Goal: Use online tool/utility: Use online tool/utility

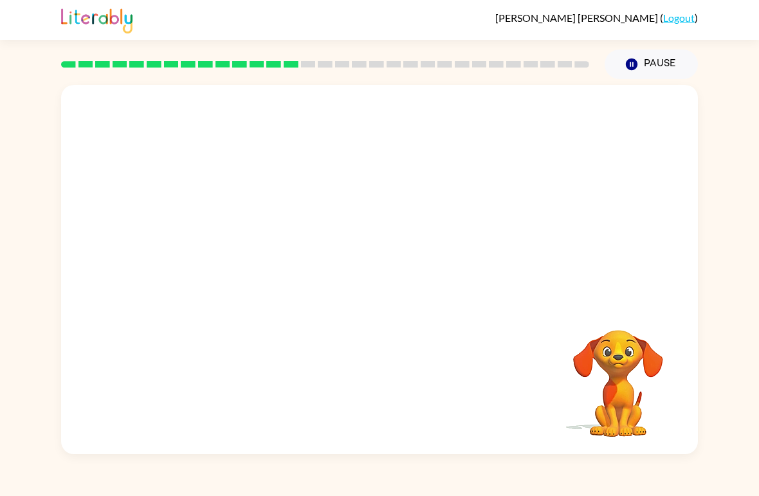
click at [636, 347] on video "Your browser must support playing .mp4 files to use Literably. Please try using…" at bounding box center [618, 374] width 129 height 129
click at [353, 200] on video "Your browser must support playing .mp4 files to use Literably. Please try using…" at bounding box center [379, 194] width 637 height 218
click at [422, 232] on video "Your browser must support playing .mp4 files to use Literably. Please try using…" at bounding box center [379, 194] width 637 height 218
click at [462, 198] on video "Your browser must support playing .mp4 files to use Literably. Please try using…" at bounding box center [379, 194] width 637 height 218
click at [385, 372] on div at bounding box center [379, 269] width 637 height 369
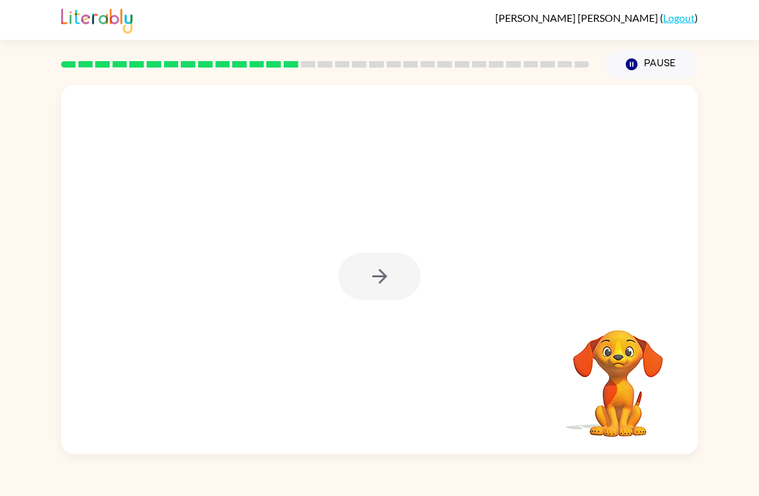
click at [380, 286] on div at bounding box center [379, 276] width 82 height 47
click at [422, 253] on div at bounding box center [379, 269] width 637 height 369
click at [389, 261] on div at bounding box center [379, 276] width 82 height 47
click at [372, 277] on div at bounding box center [379, 276] width 82 height 47
click at [397, 281] on button "button" at bounding box center [379, 276] width 82 height 47
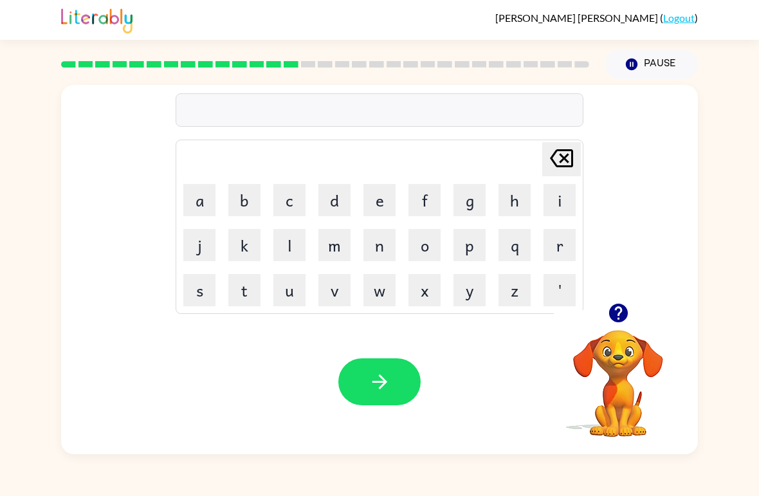
click at [566, 197] on button "i" at bounding box center [560, 200] width 32 height 32
click at [281, 214] on button "c" at bounding box center [289, 200] width 32 height 32
click at [436, 242] on button "o" at bounding box center [424, 245] width 32 height 32
click at [556, 252] on button "r" at bounding box center [560, 245] width 32 height 32
click at [376, 259] on button "n" at bounding box center [379, 245] width 32 height 32
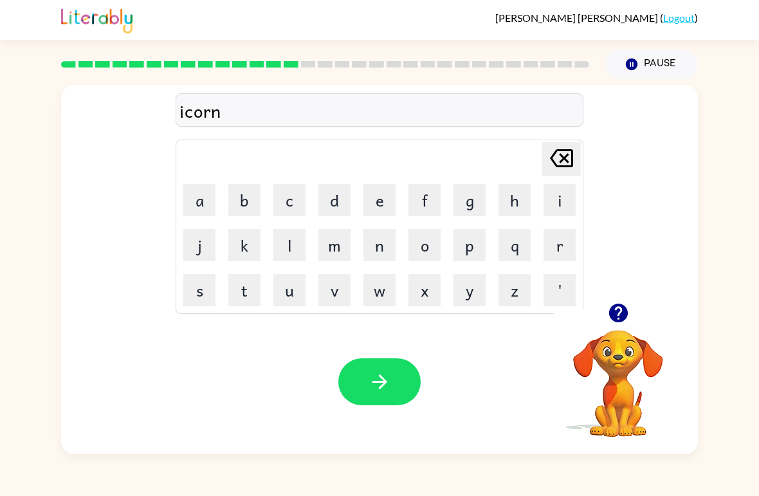
click at [388, 384] on icon "button" at bounding box center [380, 382] width 23 height 23
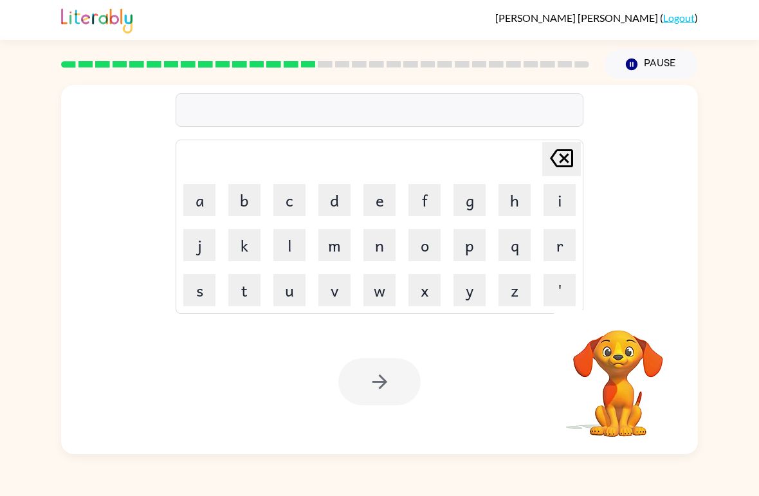
click at [619, 417] on video "Your browser must support playing .mp4 files to use Literably. Please try using…" at bounding box center [618, 374] width 129 height 129
click at [242, 204] on button "b" at bounding box center [244, 200] width 32 height 32
click at [288, 260] on button "l" at bounding box center [289, 245] width 32 height 32
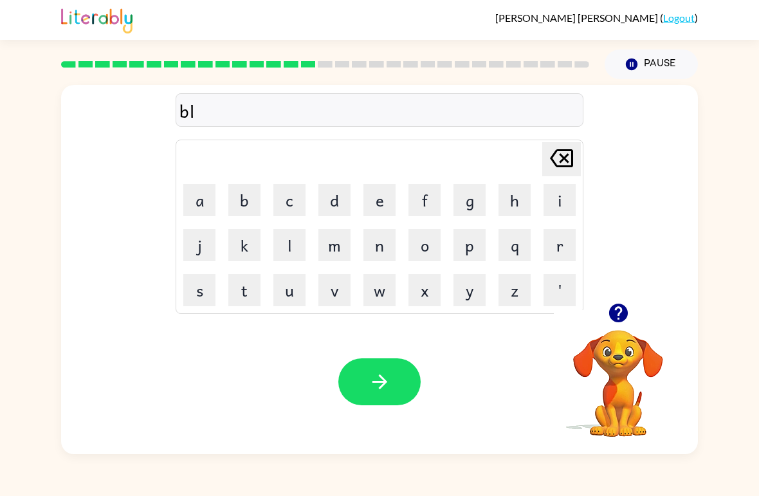
click at [289, 298] on button "u" at bounding box center [289, 290] width 32 height 32
click at [555, 250] on button "r" at bounding box center [560, 245] width 32 height 32
click at [243, 295] on button "t" at bounding box center [244, 290] width 32 height 32
click at [356, 395] on button "button" at bounding box center [379, 381] width 82 height 47
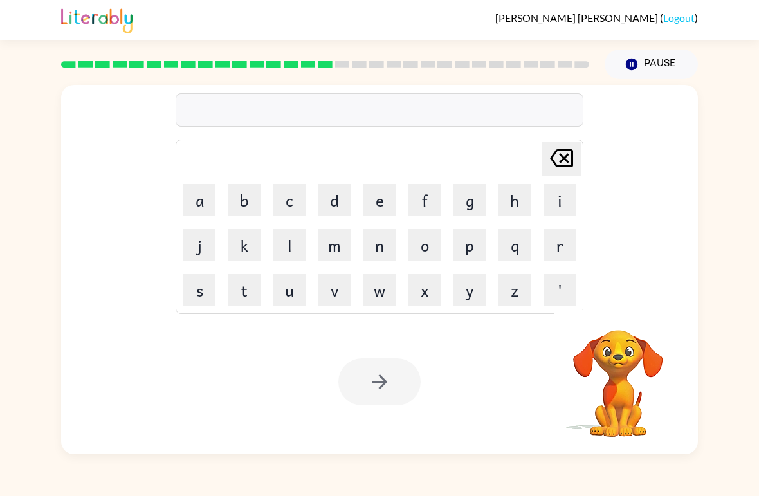
click at [624, 360] on video "Your browser must support playing .mp4 files to use Literably. Please try using…" at bounding box center [618, 374] width 129 height 129
click at [388, 296] on button "w" at bounding box center [379, 290] width 32 height 32
click at [375, 203] on button "e" at bounding box center [379, 200] width 32 height 32
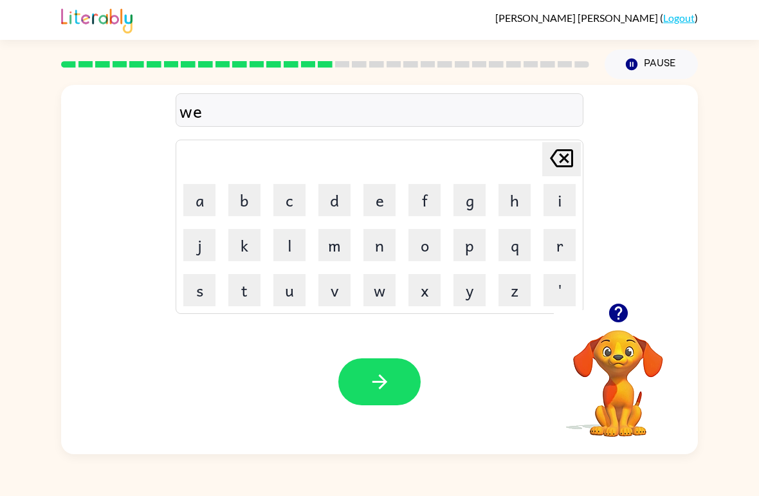
click at [246, 208] on button "b" at bounding box center [244, 200] width 32 height 32
click at [380, 376] on icon "button" at bounding box center [379, 381] width 15 height 15
click at [621, 327] on button "button" at bounding box center [618, 313] width 33 height 33
click at [426, 210] on button "f" at bounding box center [424, 200] width 32 height 32
click at [291, 253] on button "l" at bounding box center [289, 245] width 32 height 32
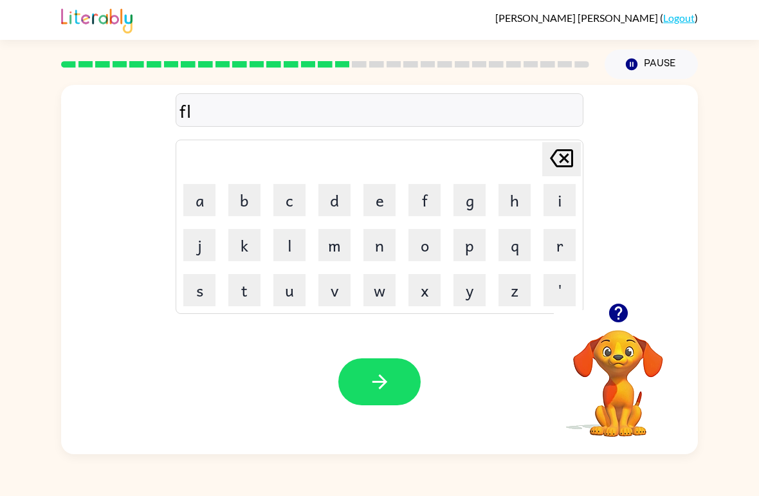
click at [564, 206] on button "i" at bounding box center [560, 200] width 32 height 32
click at [468, 242] on button "p" at bounding box center [470, 245] width 32 height 32
click at [549, 190] on button "i" at bounding box center [560, 200] width 32 height 32
click at [380, 257] on button "n" at bounding box center [379, 245] width 32 height 32
click at [362, 381] on button "button" at bounding box center [379, 381] width 82 height 47
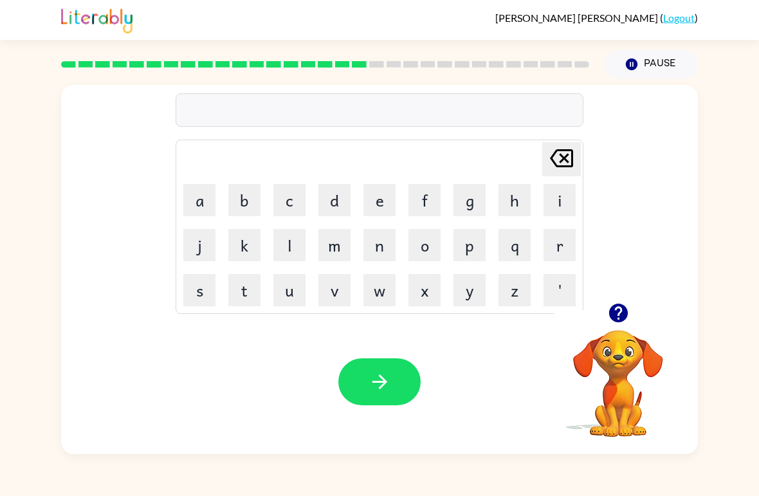
click at [618, 339] on video "Your browser must support playing .mp4 files to use Literably. Please try using…" at bounding box center [618, 374] width 129 height 129
click at [614, 349] on video "Your browser must support playing .mp4 files to use Literably. Please try using…" at bounding box center [618, 374] width 129 height 129
click at [627, 320] on icon "button" at bounding box center [618, 313] width 23 height 23
click at [748, 439] on div "[PERSON_NAME] last character input a b c d e f g h i j k l m n o p q r s t u v …" at bounding box center [379, 266] width 759 height 375
click at [294, 210] on button "c" at bounding box center [289, 200] width 32 height 32
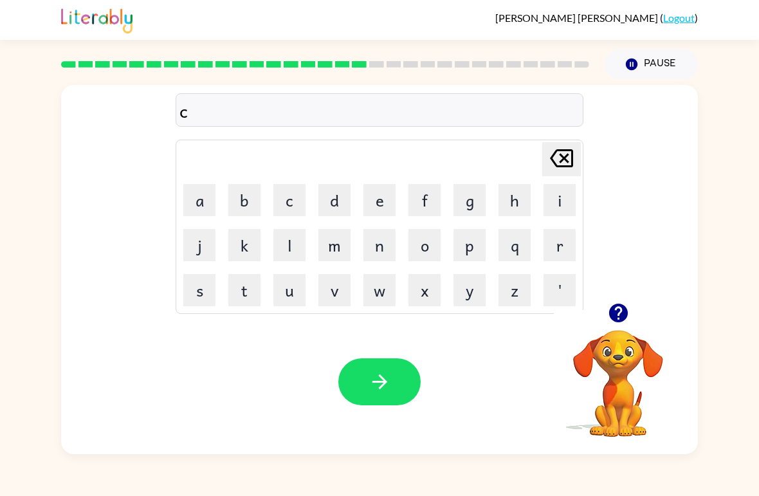
click at [554, 207] on button "i" at bounding box center [560, 200] width 32 height 32
click at [297, 208] on button "c" at bounding box center [289, 200] width 32 height 32
click at [504, 201] on button "h" at bounding box center [515, 200] width 32 height 32
click at [373, 209] on button "e" at bounding box center [379, 200] width 32 height 32
click at [384, 250] on button "n" at bounding box center [379, 245] width 32 height 32
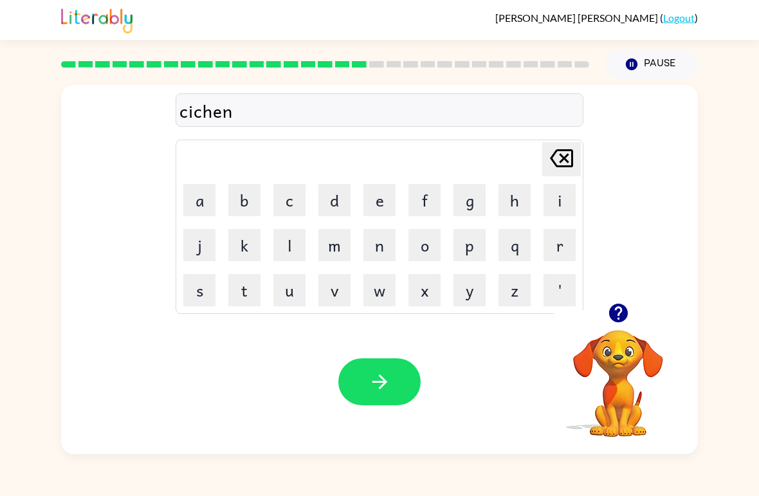
click at [365, 390] on button "button" at bounding box center [379, 381] width 82 height 47
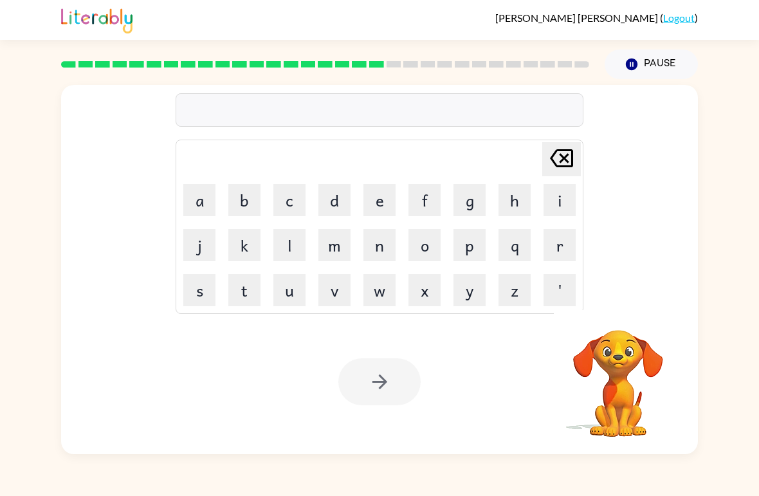
click at [645, 341] on video "Your browser must support playing .mp4 files to use Literably. Please try using…" at bounding box center [618, 374] width 129 height 129
click at [630, 344] on video "Your browser must support playing .mp4 files to use Literably. Please try using…" at bounding box center [618, 374] width 129 height 129
click at [279, 293] on button "u" at bounding box center [289, 290] width 32 height 32
click at [556, 214] on button "i" at bounding box center [560, 200] width 32 height 32
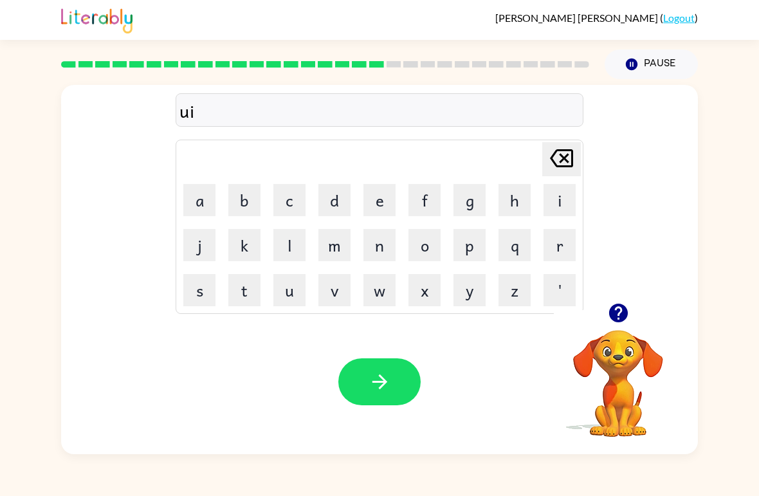
click at [294, 246] on button "l" at bounding box center [289, 245] width 32 height 32
click at [431, 259] on button "o" at bounding box center [424, 245] width 32 height 32
click at [379, 293] on button "w" at bounding box center [379, 290] width 32 height 32
click at [378, 412] on div "Your browser must support playing .mp4 files to use Literably. Please try using…" at bounding box center [379, 381] width 637 height 145
click at [365, 383] on button "button" at bounding box center [379, 381] width 82 height 47
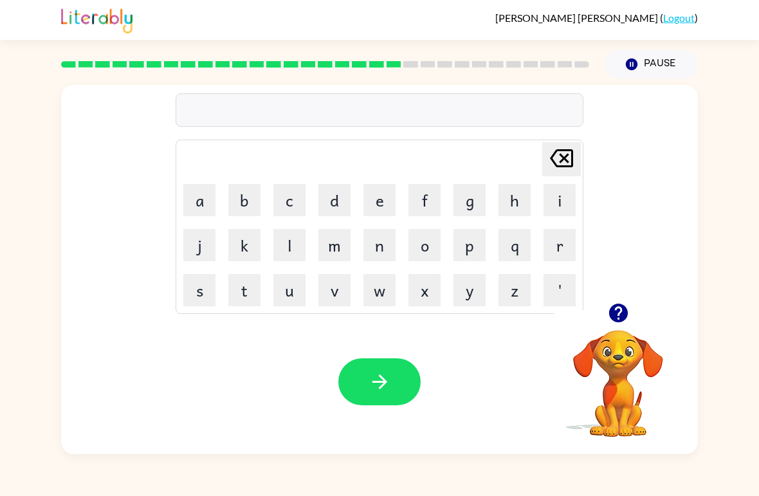
click at [202, 291] on button "s" at bounding box center [199, 290] width 32 height 32
click at [473, 252] on button "p" at bounding box center [470, 245] width 32 height 32
click at [564, 248] on button "r" at bounding box center [560, 245] width 32 height 32
click at [574, 185] on button "i" at bounding box center [560, 200] width 32 height 32
click at [378, 402] on button "button" at bounding box center [379, 381] width 82 height 47
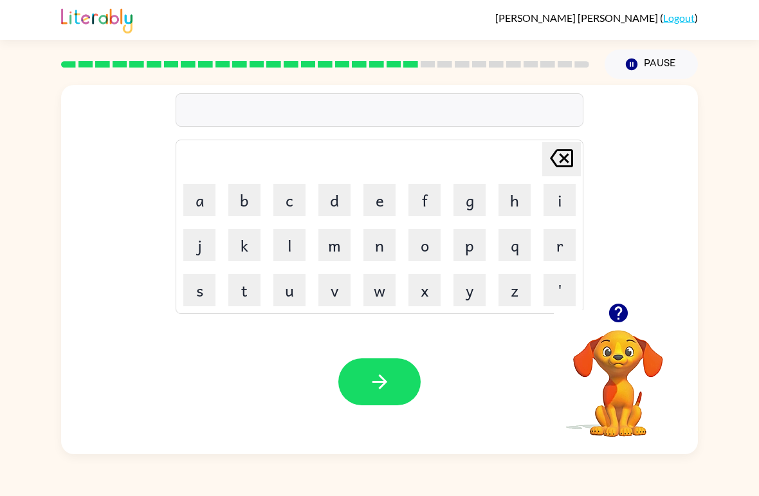
click at [477, 250] on button "p" at bounding box center [470, 245] width 32 height 32
click at [201, 211] on button "a" at bounding box center [199, 200] width 32 height 32
click at [560, 253] on button "r" at bounding box center [560, 245] width 32 height 32
click at [206, 209] on button "a" at bounding box center [199, 200] width 32 height 32
click at [329, 199] on button "d" at bounding box center [334, 200] width 32 height 32
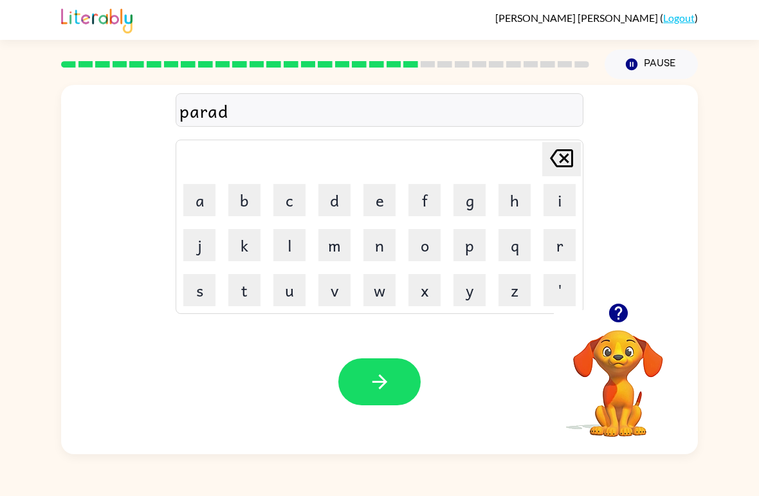
click at [555, 204] on button "i" at bounding box center [560, 200] width 32 height 32
click at [200, 284] on button "s" at bounding box center [199, 290] width 32 height 32
click at [379, 201] on button "e" at bounding box center [379, 200] width 32 height 32
click at [376, 363] on button "button" at bounding box center [379, 381] width 82 height 47
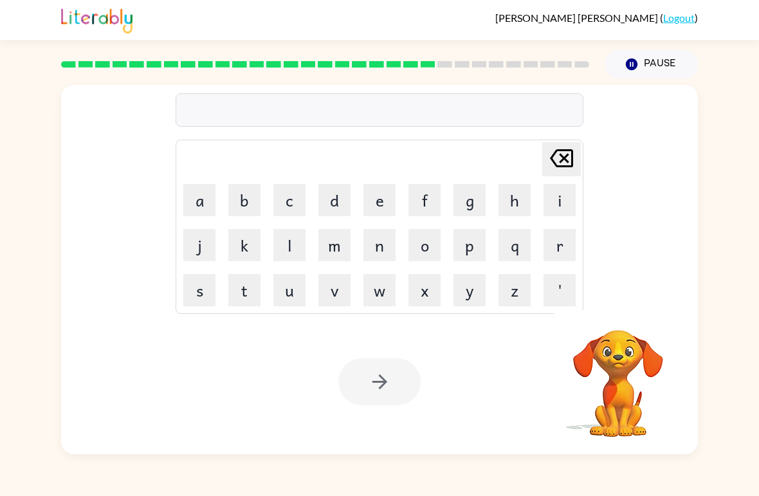
click at [629, 408] on video "Your browser must support playing .mp4 files to use Literably. Please try using…" at bounding box center [618, 374] width 129 height 129
click at [638, 405] on video "Your browser must support playing .mp4 files to use Literably. Please try using…" at bounding box center [618, 374] width 129 height 129
click at [245, 204] on button "b" at bounding box center [244, 200] width 32 height 32
click at [423, 259] on button "o" at bounding box center [424, 245] width 32 height 32
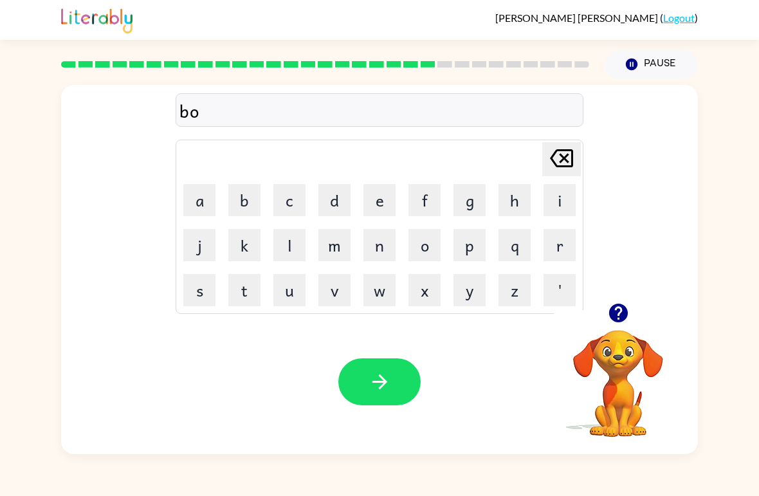
click at [243, 292] on button "t" at bounding box center [244, 290] width 32 height 32
click at [386, 208] on button "e" at bounding box center [379, 200] width 32 height 32
click at [518, 205] on button "h" at bounding box center [515, 200] width 32 height 32
click at [437, 251] on button "o" at bounding box center [424, 245] width 32 height 32
click at [291, 298] on button "u" at bounding box center [289, 290] width 32 height 32
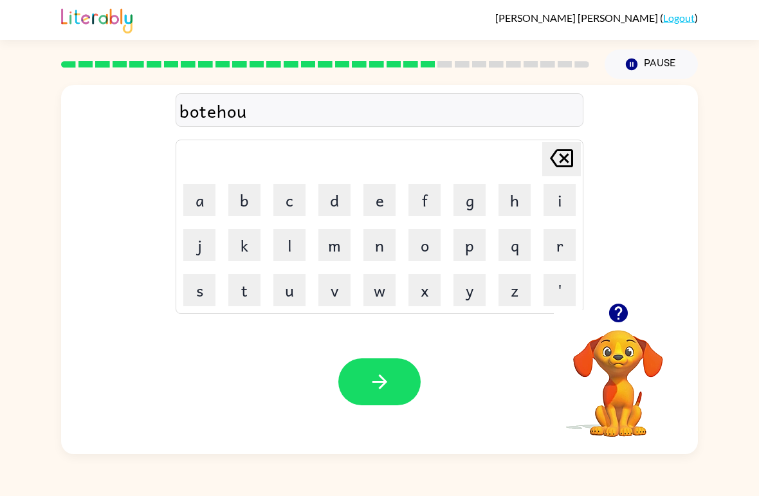
click at [208, 282] on button "s" at bounding box center [199, 290] width 32 height 32
click at [384, 203] on button "e" at bounding box center [379, 200] width 32 height 32
click at [377, 390] on icon "button" at bounding box center [380, 382] width 23 height 23
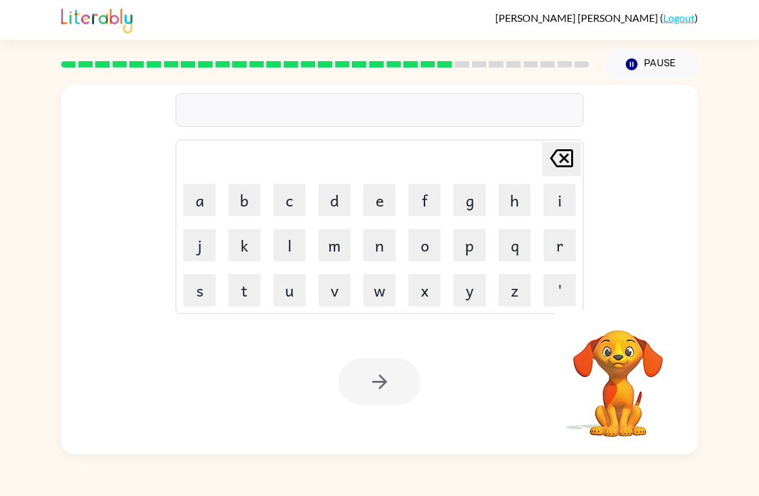
click at [625, 348] on video "Your browser must support playing .mp4 files to use Literably. Please try using…" at bounding box center [618, 374] width 129 height 129
click at [387, 286] on button "w" at bounding box center [379, 290] width 32 height 32
click at [549, 197] on button "i" at bounding box center [560, 200] width 32 height 32
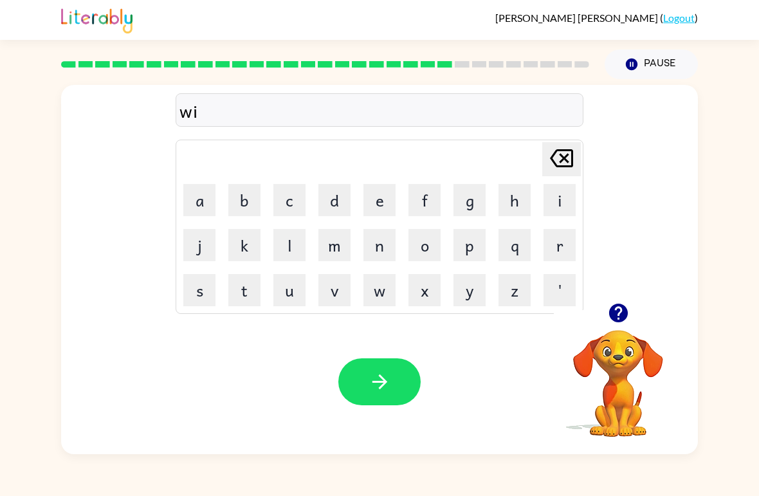
click at [377, 248] on button "n" at bounding box center [379, 245] width 32 height 32
click at [243, 298] on button "t" at bounding box center [244, 290] width 32 height 32
click at [375, 202] on button "e" at bounding box center [379, 200] width 32 height 32
click at [548, 246] on button "r" at bounding box center [560, 245] width 32 height 32
click at [394, 375] on button "button" at bounding box center [379, 381] width 82 height 47
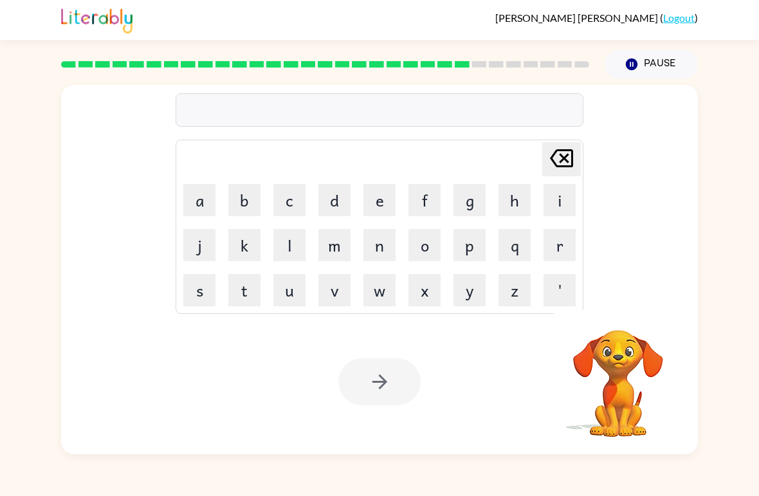
click at [621, 353] on video "Your browser must support playing .mp4 files to use Literably. Please try using…" at bounding box center [618, 374] width 129 height 129
click at [619, 403] on video "Your browser must support playing .mp4 files to use Literably. Please try using…" at bounding box center [618, 374] width 129 height 129
click at [297, 200] on button "c" at bounding box center [289, 200] width 32 height 32
click at [562, 248] on button "r" at bounding box center [560, 245] width 32 height 32
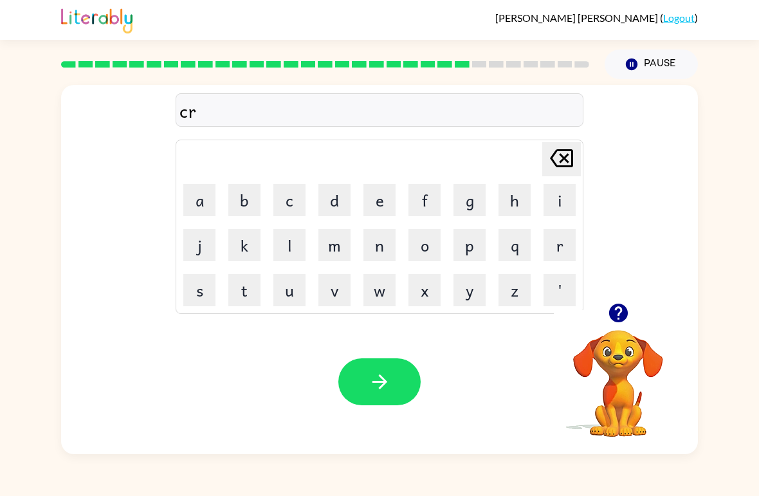
click at [368, 209] on button "e" at bounding box center [379, 200] width 32 height 32
click at [193, 201] on button "a" at bounding box center [199, 200] width 32 height 32
click at [224, 302] on td "t" at bounding box center [245, 290] width 44 height 44
click at [239, 289] on button "t" at bounding box center [244, 290] width 32 height 32
click at [549, 214] on button "i" at bounding box center [560, 200] width 32 height 32
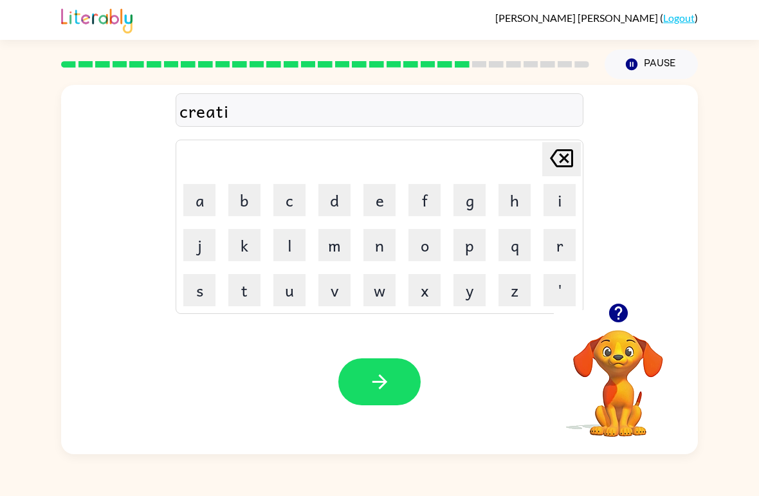
click at [379, 259] on button "n" at bounding box center [379, 245] width 32 height 32
click at [467, 199] on button "g" at bounding box center [470, 200] width 32 height 32
click at [399, 405] on button "button" at bounding box center [379, 381] width 82 height 47
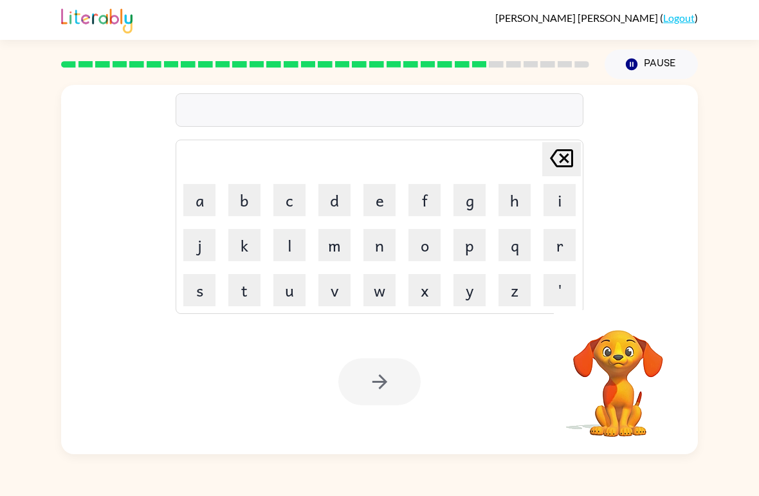
click at [557, 252] on button "r" at bounding box center [560, 245] width 32 height 32
click at [428, 252] on button "o" at bounding box center [424, 245] width 32 height 32
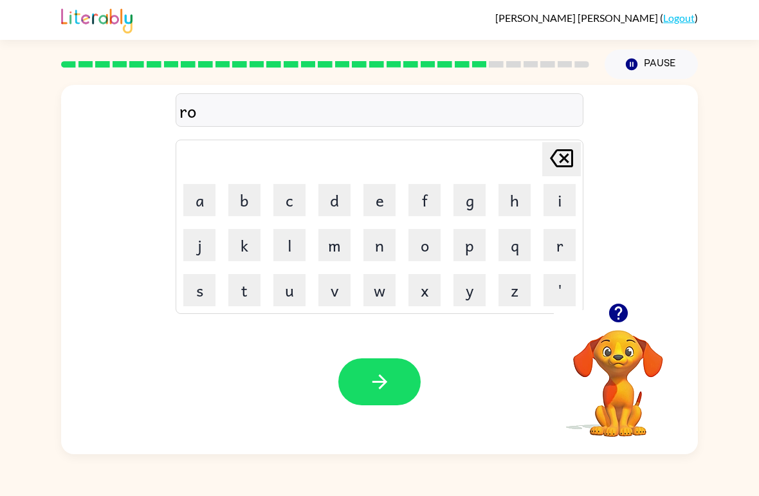
click at [241, 254] on button "k" at bounding box center [244, 245] width 32 height 32
click at [374, 211] on button "e" at bounding box center [379, 200] width 32 height 32
click at [228, 291] on button "t" at bounding box center [244, 290] width 32 height 32
click at [381, 380] on icon "button" at bounding box center [380, 382] width 23 height 23
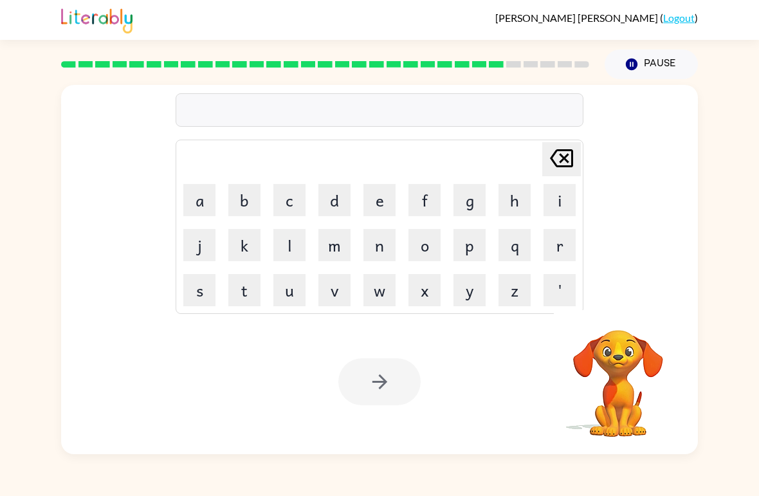
click at [636, 393] on video "Your browser must support playing .mp4 files to use Literably. Please try using…" at bounding box center [618, 374] width 129 height 129
click at [625, 408] on video "Your browser must support playing .mp4 files to use Literably. Please try using…" at bounding box center [618, 374] width 129 height 129
click at [275, 308] on td "u" at bounding box center [290, 290] width 44 height 44
click at [295, 293] on button "u" at bounding box center [289, 290] width 32 height 32
click at [380, 261] on button "n" at bounding box center [379, 245] width 32 height 32
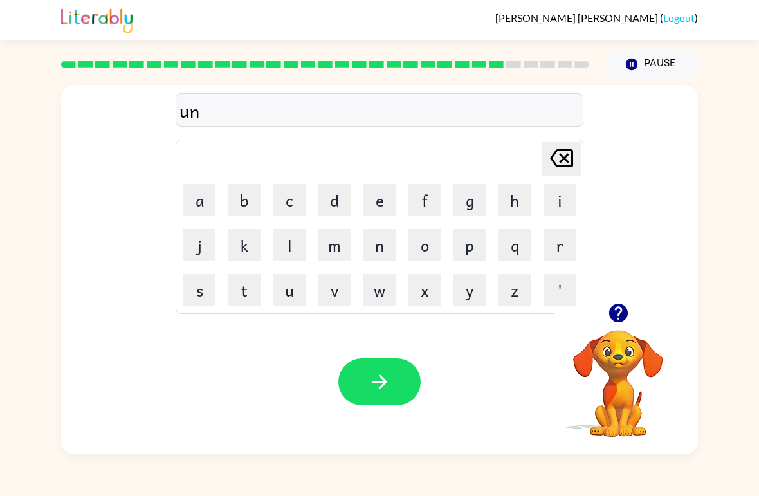
click at [549, 211] on button "i" at bounding box center [560, 200] width 32 height 32
click at [431, 203] on button "f" at bounding box center [424, 200] width 32 height 32
click at [427, 252] on button "o" at bounding box center [424, 245] width 32 height 32
click at [556, 255] on button "r" at bounding box center [560, 245] width 32 height 32
click at [477, 329] on div "Your browser must support playing .mp4 files to use Literably. Please try using…" at bounding box center [379, 381] width 637 height 145
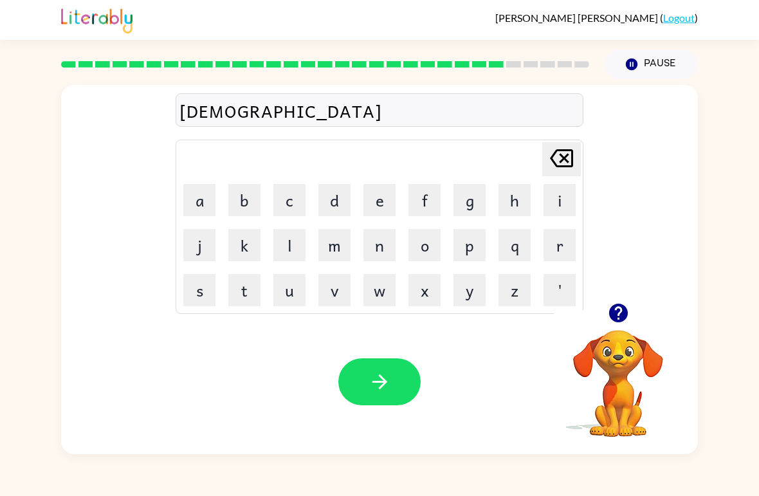
click at [339, 249] on button "m" at bounding box center [334, 245] width 32 height 32
click at [372, 394] on button "button" at bounding box center [379, 381] width 82 height 47
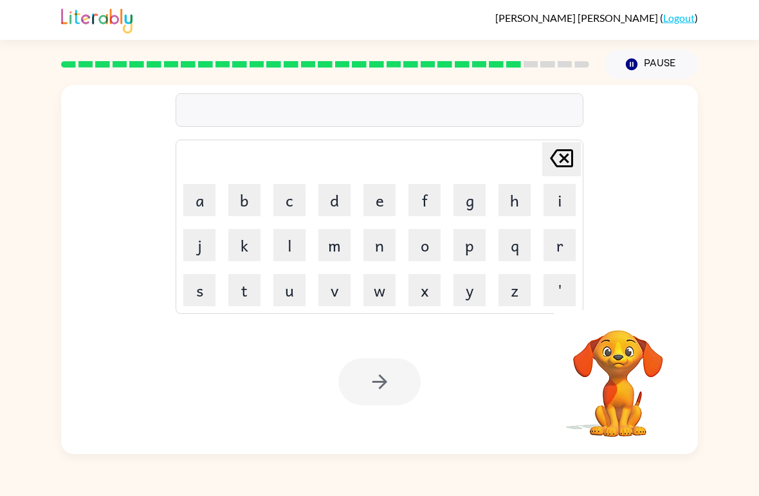
click at [627, 374] on video "Your browser must support playing .mp4 files to use Literably. Please try using…" at bounding box center [618, 374] width 129 height 129
click at [608, 356] on video "Your browser must support playing .mp4 files to use Literably. Please try using…" at bounding box center [618, 374] width 129 height 129
click at [292, 205] on button "c" at bounding box center [289, 200] width 32 height 32
click at [432, 247] on button "o" at bounding box center [424, 245] width 32 height 32
click at [416, 261] on button "o" at bounding box center [424, 245] width 32 height 32
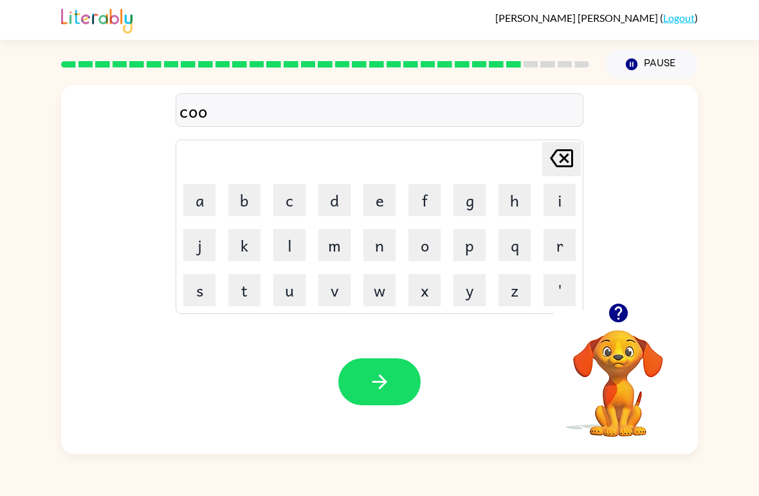
click at [252, 242] on button "k" at bounding box center [244, 245] width 32 height 32
click at [370, 374] on icon "button" at bounding box center [380, 382] width 23 height 23
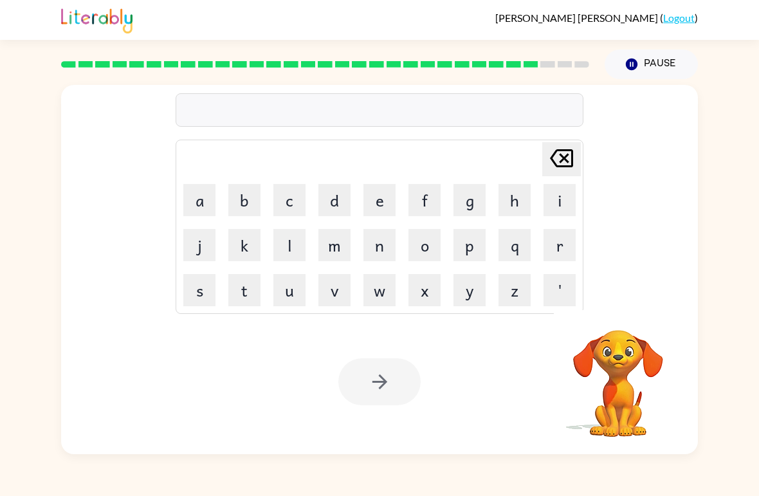
click at [633, 368] on video "Your browser must support playing .mp4 files to use Literably. Please try using…" at bounding box center [618, 374] width 129 height 129
click at [284, 201] on button "c" at bounding box center [289, 200] width 32 height 32
click at [510, 205] on button "h" at bounding box center [515, 200] width 32 height 32
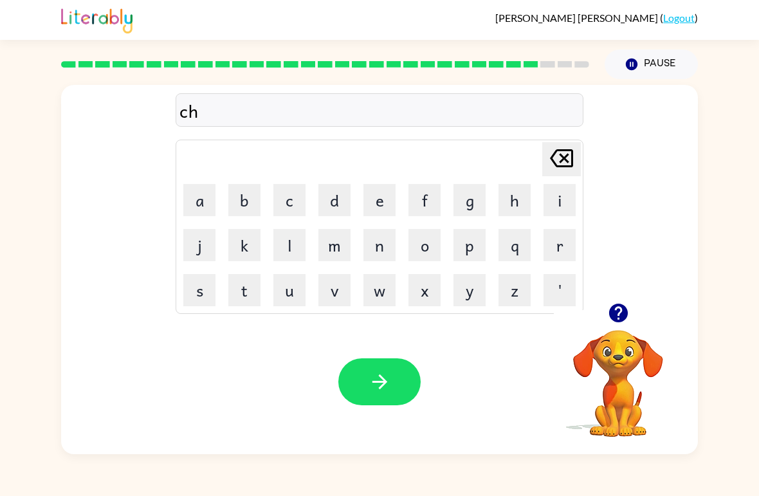
click at [417, 252] on button "o" at bounding box center [424, 245] width 32 height 32
click at [295, 216] on button "c" at bounding box center [289, 200] width 32 height 32
click at [365, 374] on button "button" at bounding box center [379, 381] width 82 height 47
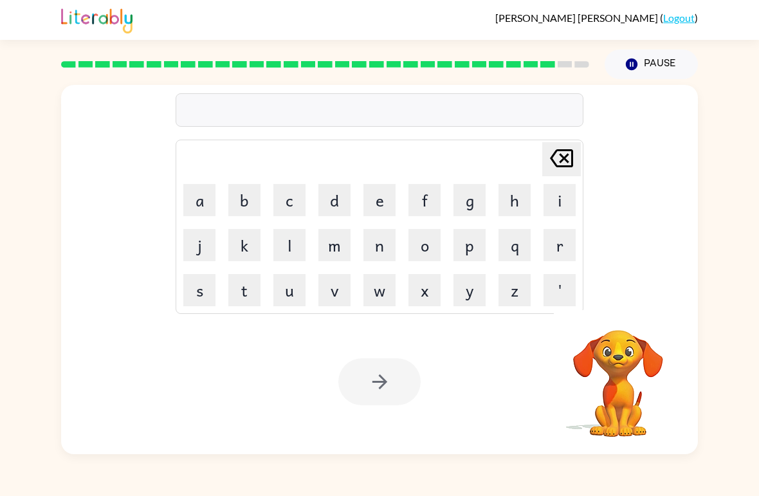
click at [605, 398] on video "Your browser must support playing .mp4 files to use Literably. Please try using…" at bounding box center [618, 374] width 129 height 129
click at [196, 203] on button "a" at bounding box center [199, 200] width 32 height 32
click at [252, 293] on button "t" at bounding box center [244, 290] width 32 height 32
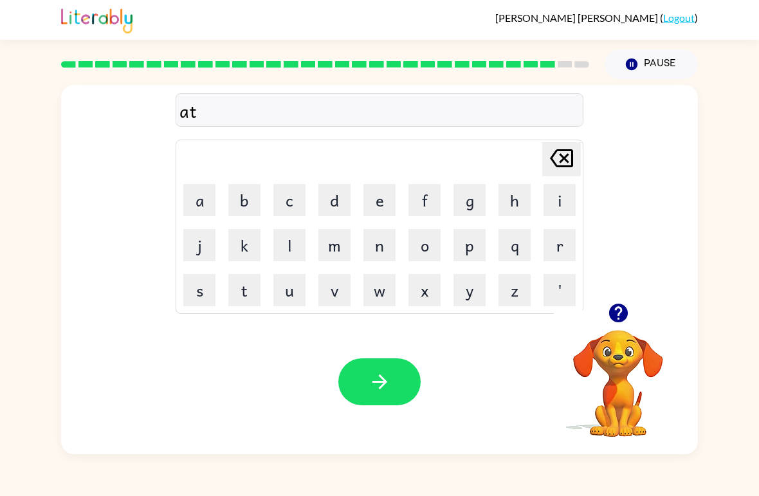
click at [289, 255] on button "l" at bounding box center [289, 245] width 32 height 32
click at [374, 216] on button "e" at bounding box center [379, 200] width 32 height 32
click at [238, 283] on button "t" at bounding box center [244, 290] width 32 height 32
click at [549, 212] on button "i" at bounding box center [560, 200] width 32 height 32
click at [282, 206] on button "c" at bounding box center [289, 200] width 32 height 32
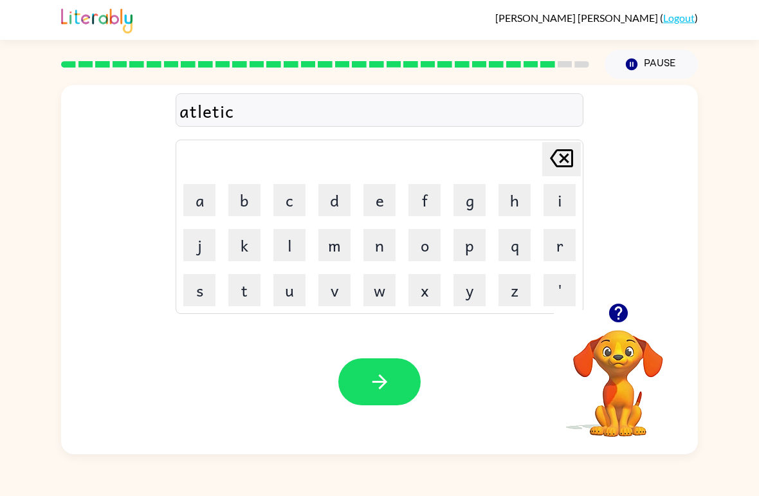
click at [373, 386] on icon "button" at bounding box center [380, 382] width 23 height 23
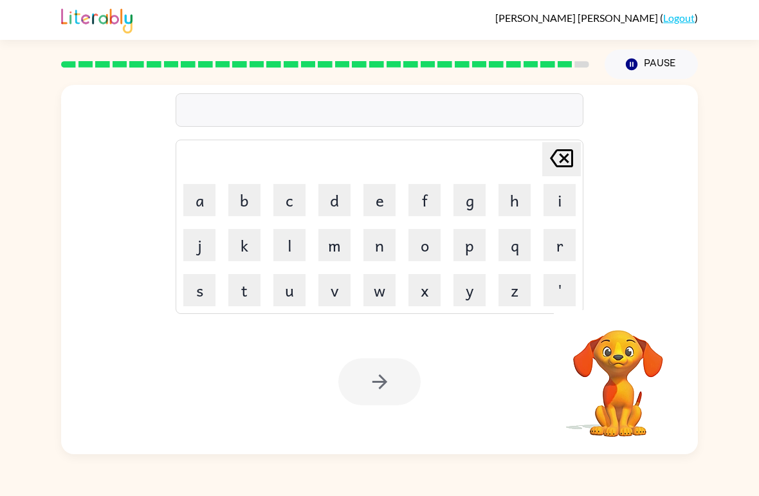
click at [625, 389] on video "Your browser must support playing .mp4 files to use Literably. Please try using…" at bounding box center [618, 374] width 129 height 129
click at [244, 297] on button "t" at bounding box center [244, 290] width 32 height 32
click at [504, 206] on button "h" at bounding box center [515, 200] width 32 height 32
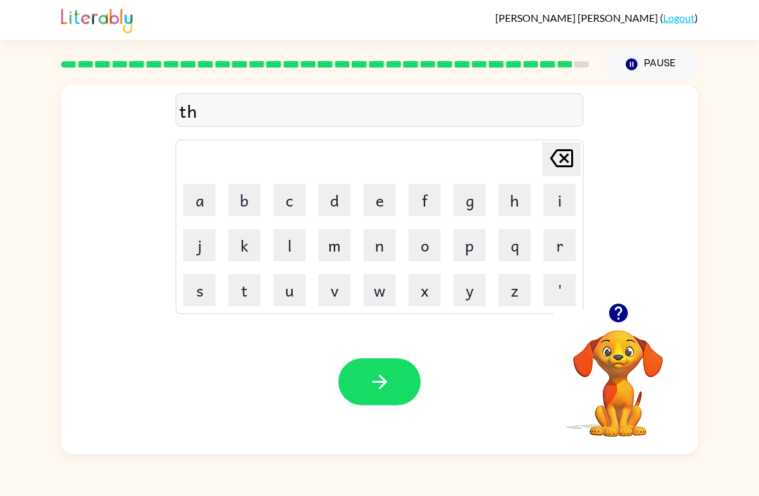
click at [555, 198] on button "i" at bounding box center [560, 200] width 32 height 32
click at [381, 252] on button "n" at bounding box center [379, 245] width 32 height 32
click at [475, 207] on button "g" at bounding box center [470, 200] width 32 height 32
click at [374, 208] on button "e" at bounding box center [379, 200] width 32 height 32
click at [563, 247] on button "r" at bounding box center [560, 245] width 32 height 32
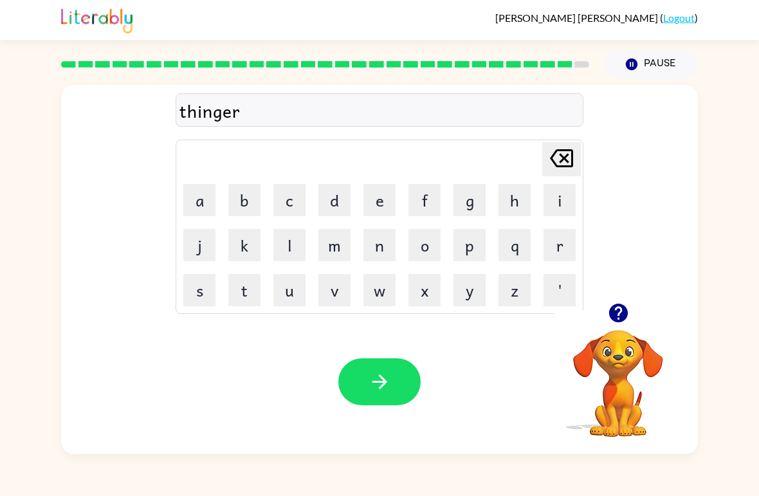
click at [375, 261] on button "n" at bounding box center [379, 245] width 32 height 32
click at [200, 208] on button "a" at bounding box center [199, 200] width 32 height 32
click at [562, 210] on button "i" at bounding box center [560, 200] width 32 height 32
click at [285, 249] on button "l" at bounding box center [289, 245] width 32 height 32
click at [378, 385] on icon "button" at bounding box center [380, 382] width 23 height 23
